Goal: Task Accomplishment & Management: Manage account settings

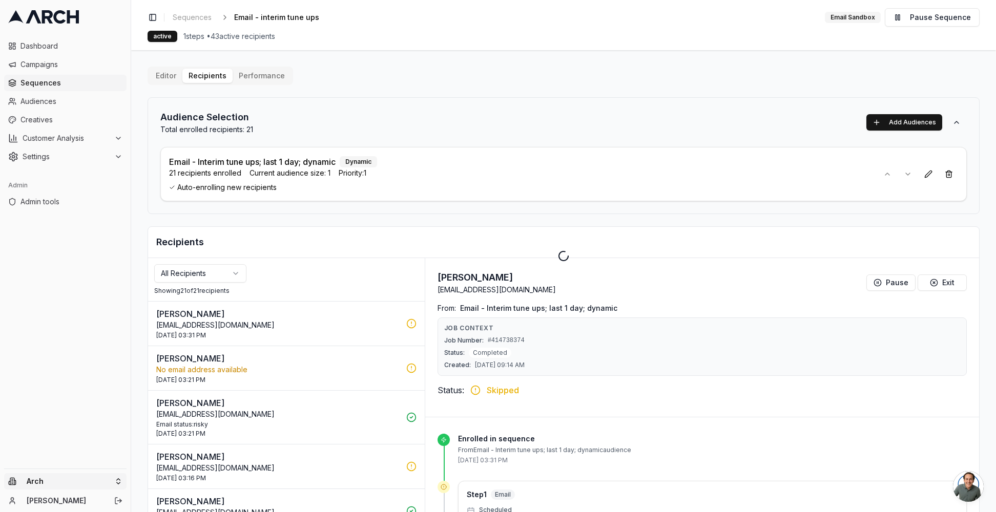
click at [104, 481] on html "Dashboard Campaigns Sequences Audiences Creatives Customer Analysis Settings Ad…" at bounding box center [498, 256] width 996 height 512
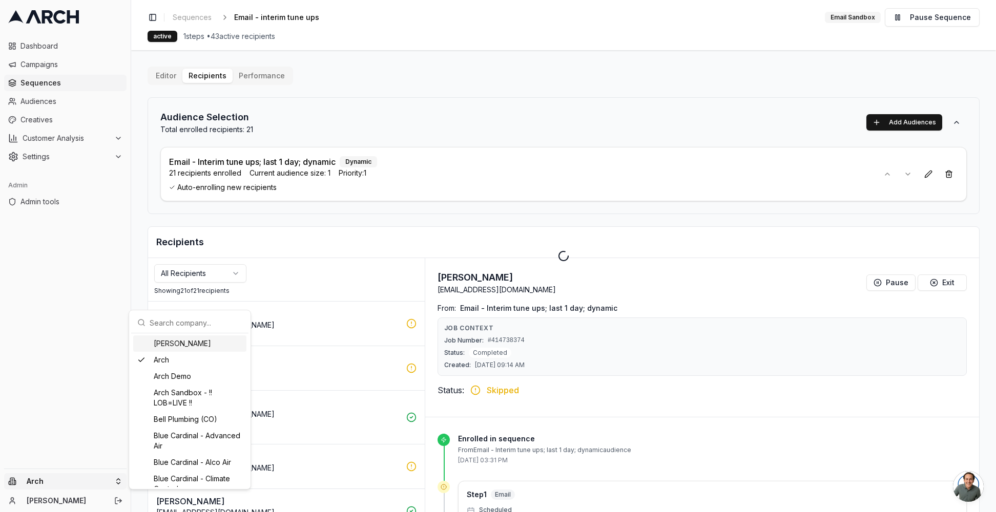
click at [181, 320] on input "text" at bounding box center [196, 323] width 93 height 20
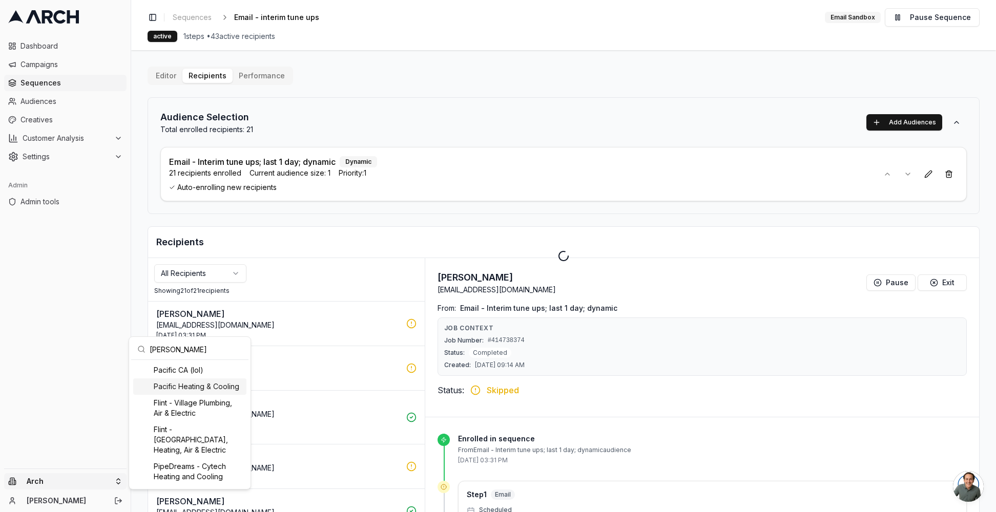
type input "pacic"
click at [193, 387] on div "Pacific Heating & Cooling" at bounding box center [189, 387] width 113 height 16
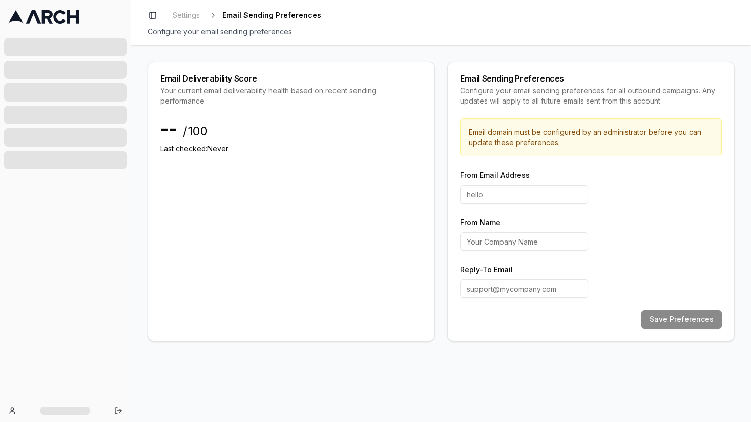
type input "hello"
type input "Superior Water and Air"
type input "customerexperience@intermountainhs.com"
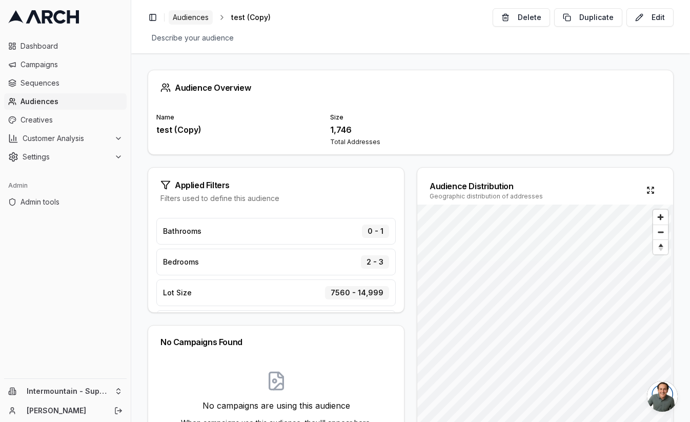
click at [194, 19] on span "Audiences" at bounding box center [191, 17] width 36 height 10
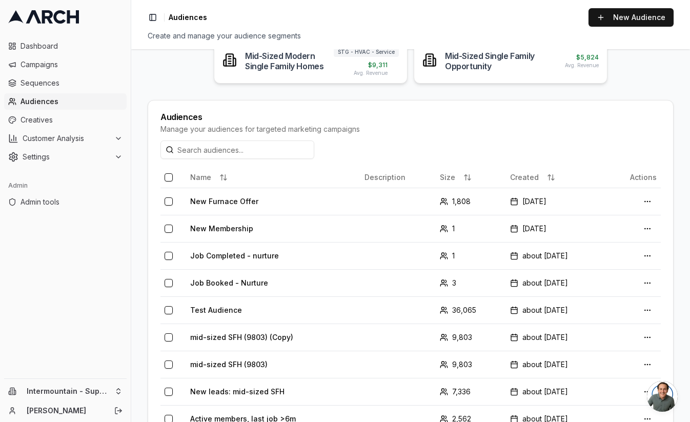
scroll to position [252, 0]
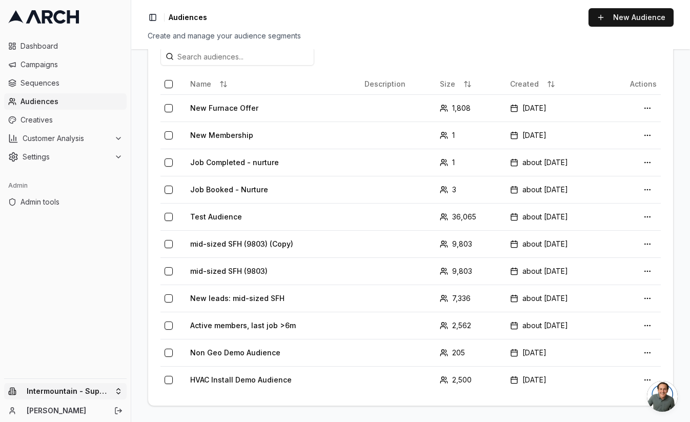
click at [81, 388] on html "Dashboard Campaigns Sequences Audiences Creatives Customer Analysis Settings Ad…" at bounding box center [345, 211] width 690 height 422
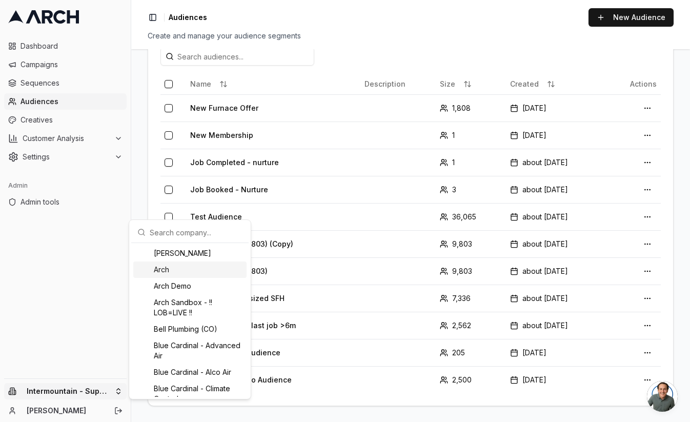
click at [165, 270] on div "Arch" at bounding box center [189, 269] width 113 height 16
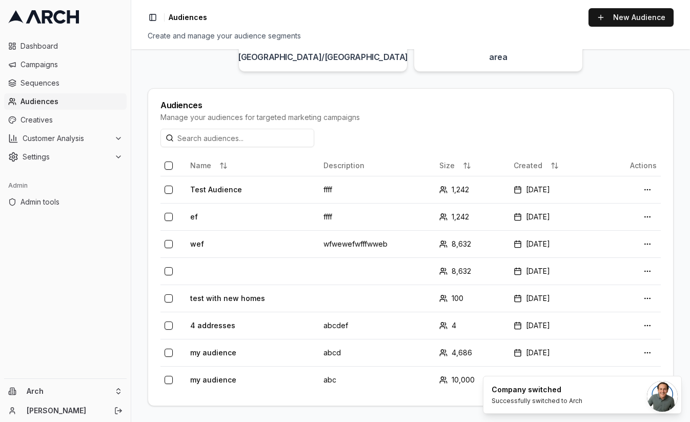
scroll to position [0, 0]
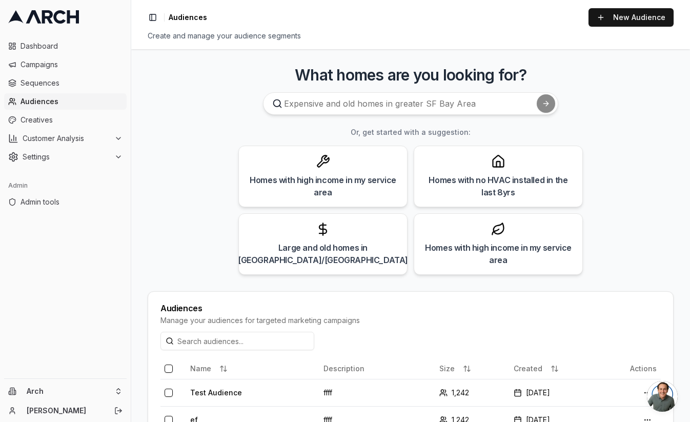
click at [425, 64] on main "What homes are you looking for? Or, get started with a suggestion: Homes with h…" at bounding box center [410, 235] width 558 height 372
